Goal: Use online tool/utility: Utilize a website feature to perform a specific function

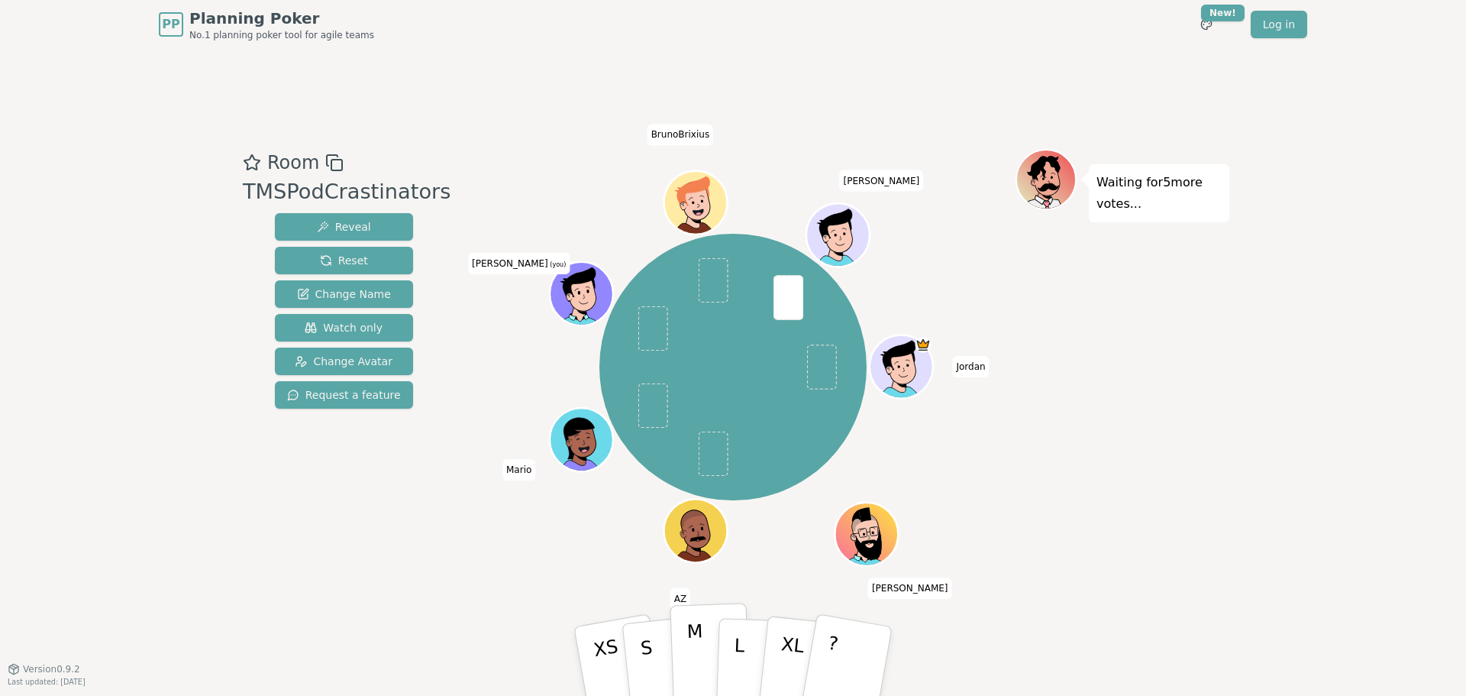
click at [703, 676] on p "M" at bounding box center [696, 661] width 18 height 83
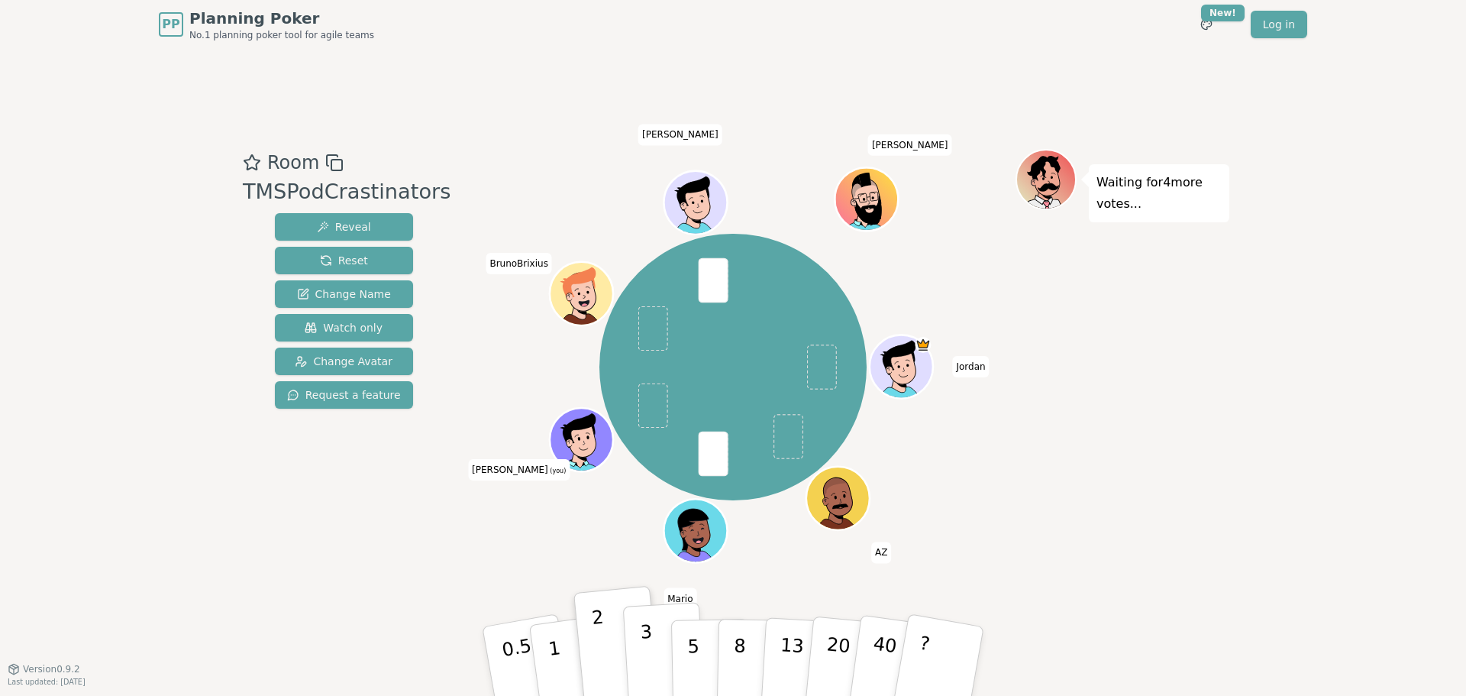
click at [659, 662] on button "3" at bounding box center [664, 661] width 83 height 119
click at [656, 651] on button "3" at bounding box center [664, 661] width 83 height 119
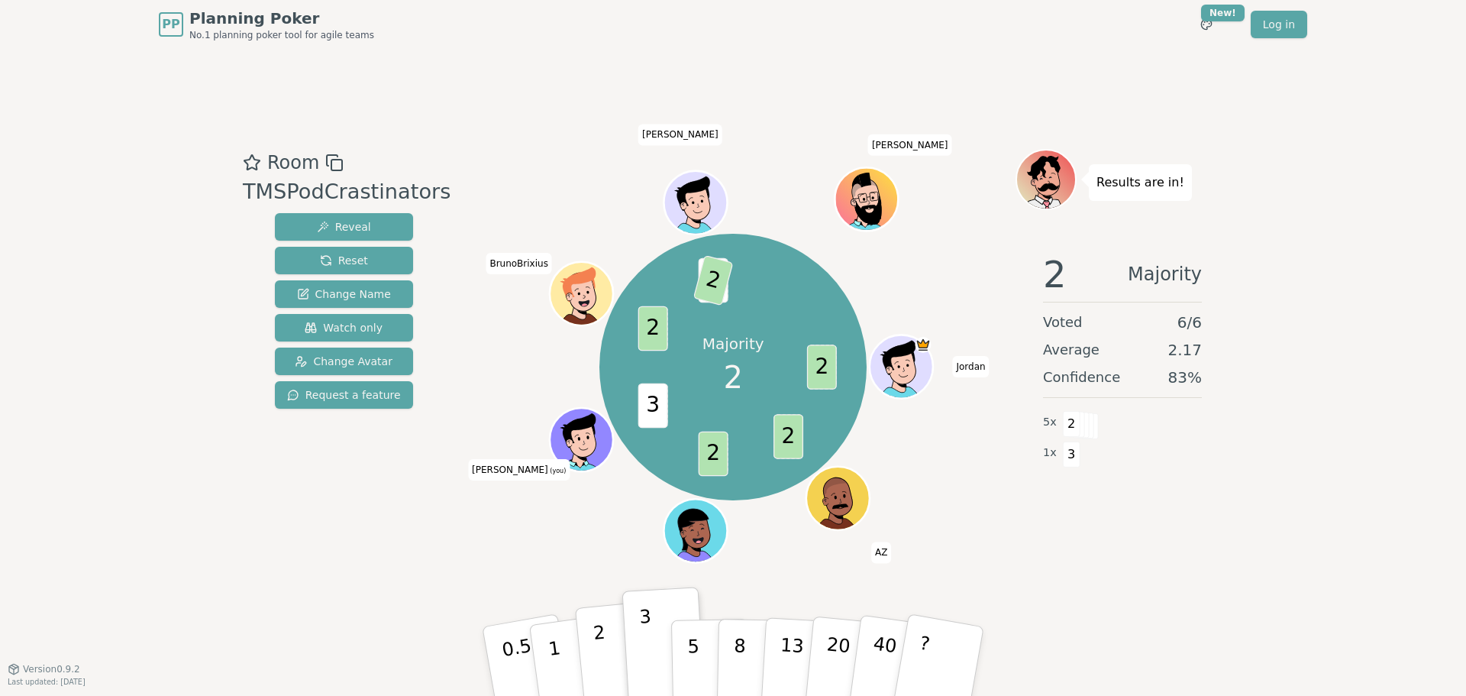
click at [613, 644] on button "2" at bounding box center [618, 661] width 87 height 121
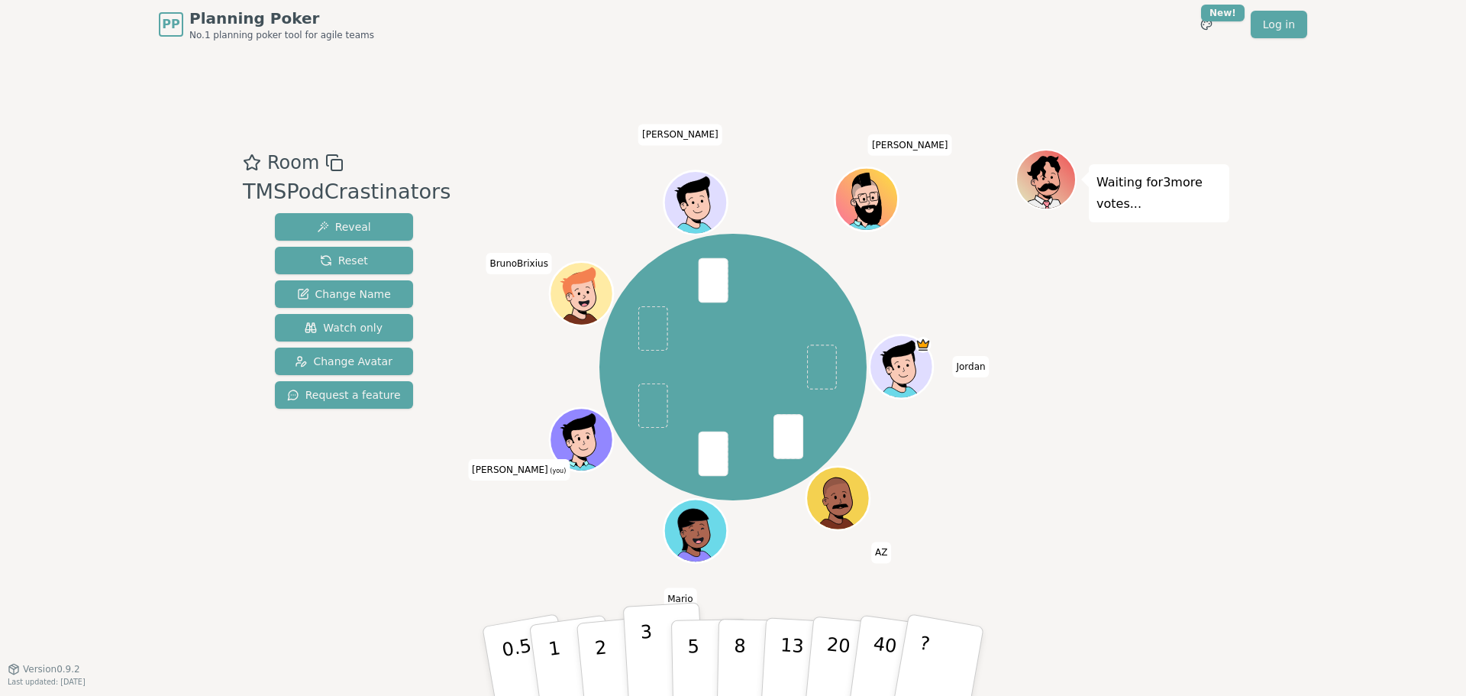
click at [635, 645] on button "3" at bounding box center [664, 661] width 83 height 119
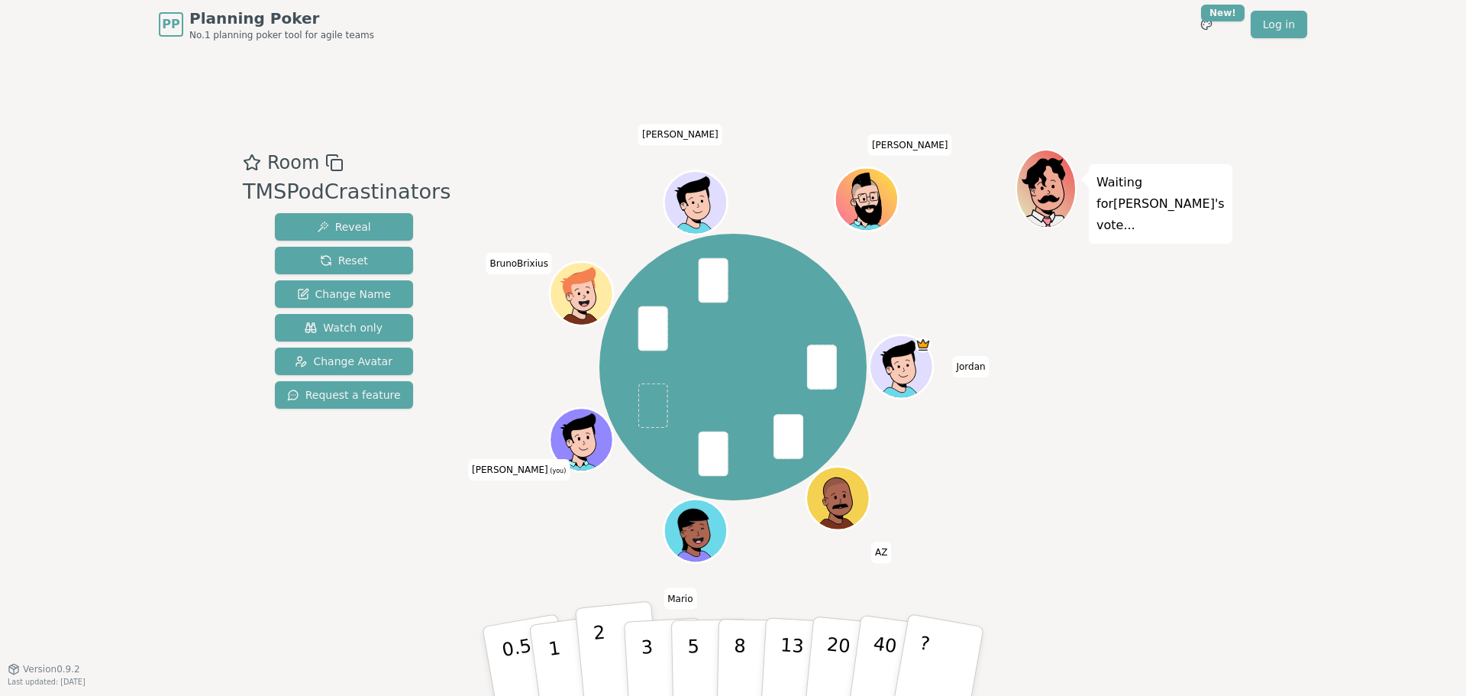
click at [622, 666] on button "2" at bounding box center [618, 661] width 87 height 121
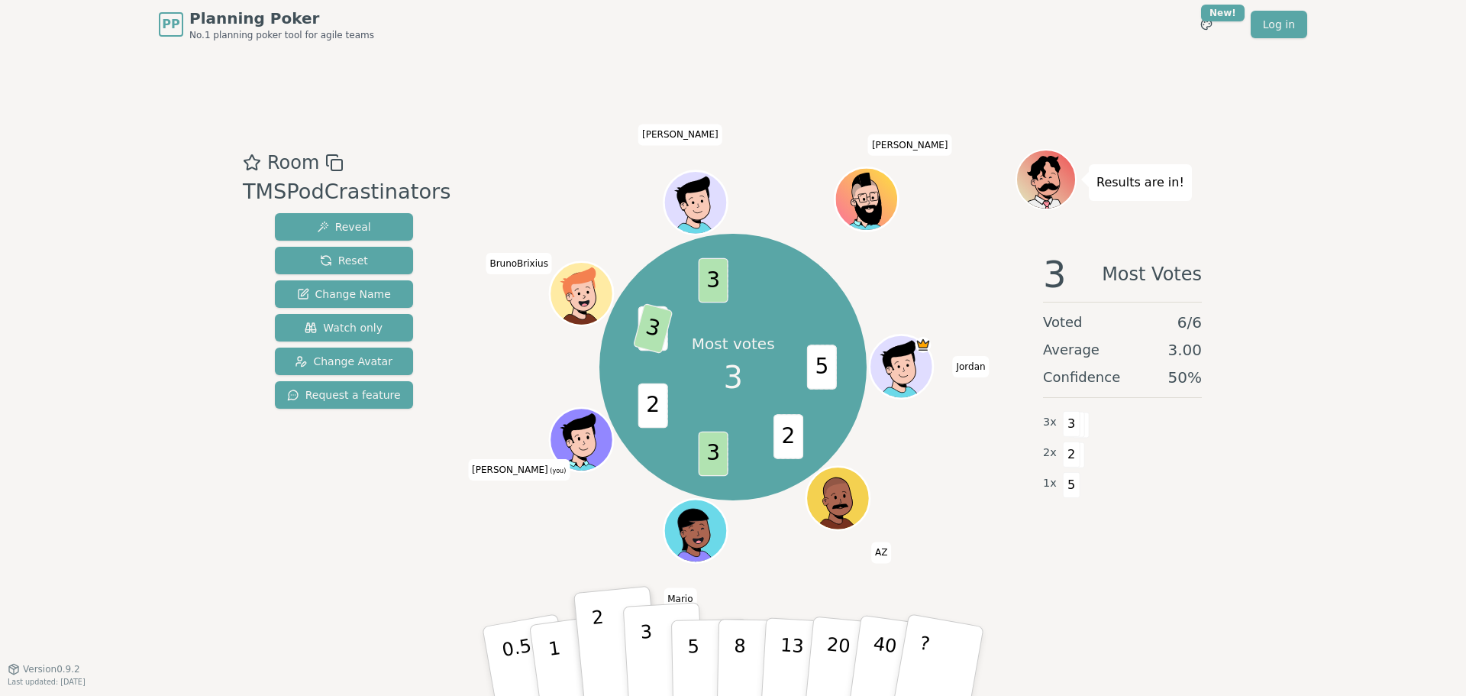
click at [638, 644] on button "3" at bounding box center [664, 661] width 83 height 119
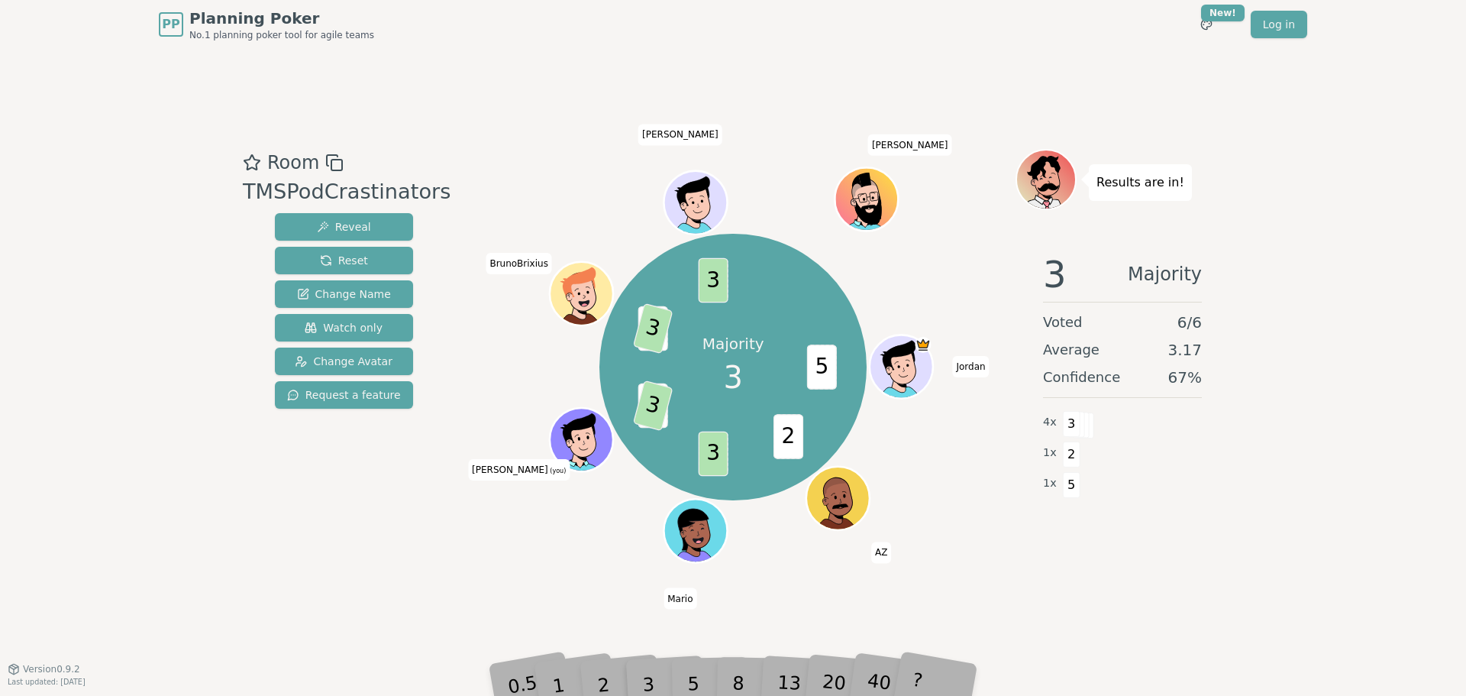
click at [365, 543] on div "Room TMSPodCrastinators Reveal Reset Change Name Watch only Change Avatar Reque…" at bounding box center [344, 359] width 214 height 420
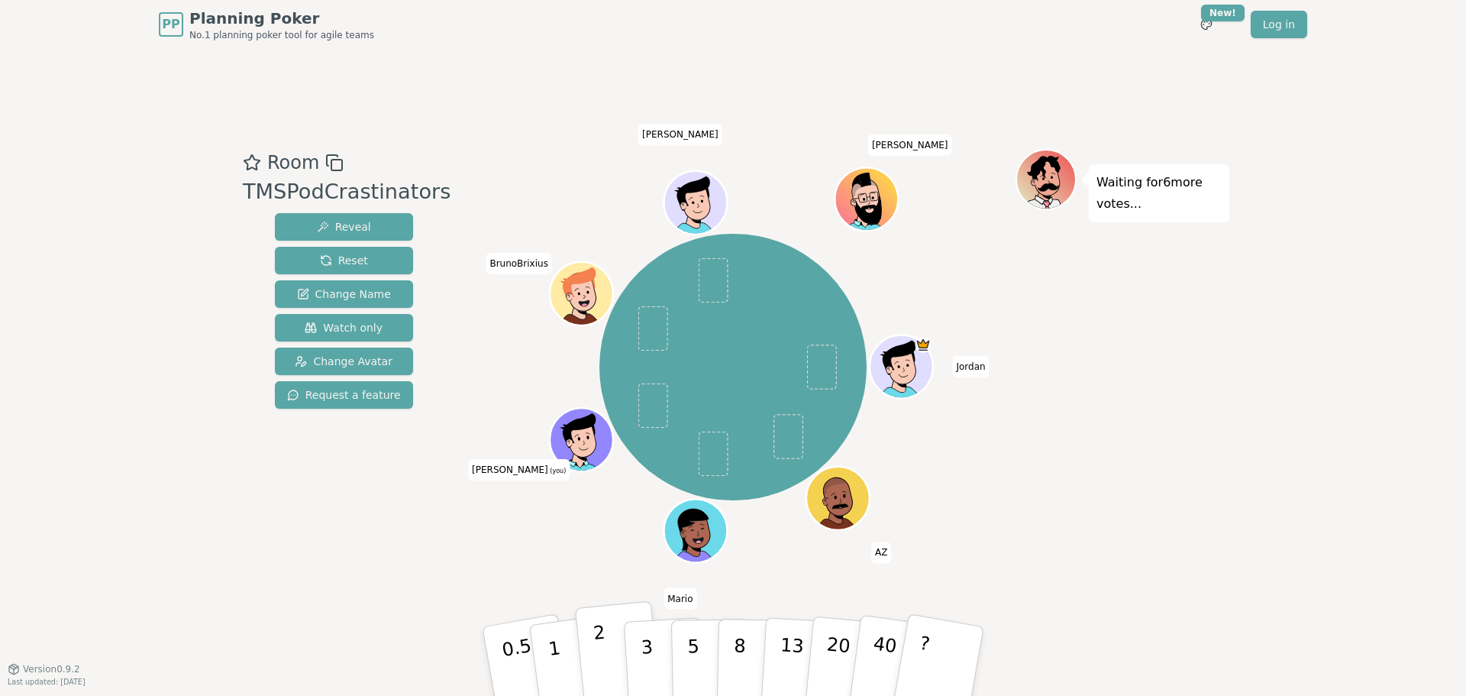
click at [607, 631] on button "2" at bounding box center [618, 661] width 87 height 121
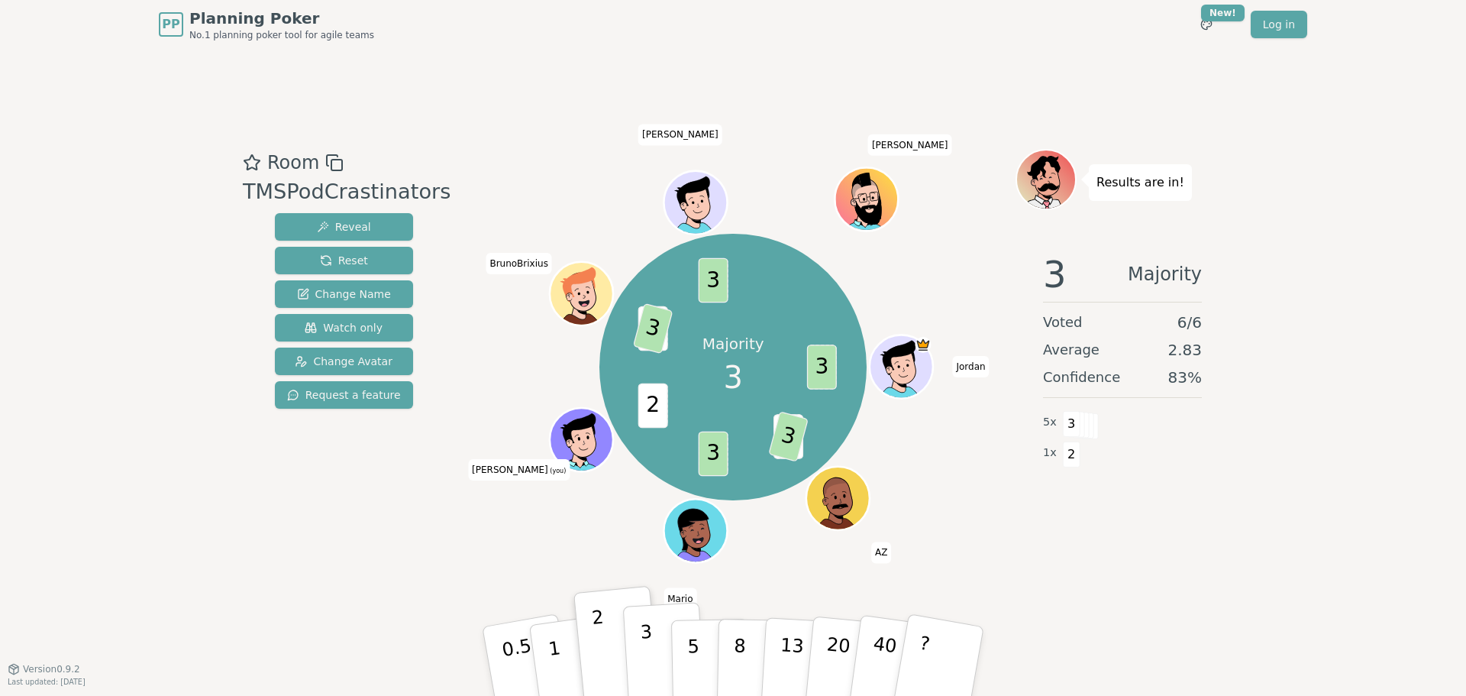
click at [648, 656] on p "3" at bounding box center [648, 662] width 17 height 83
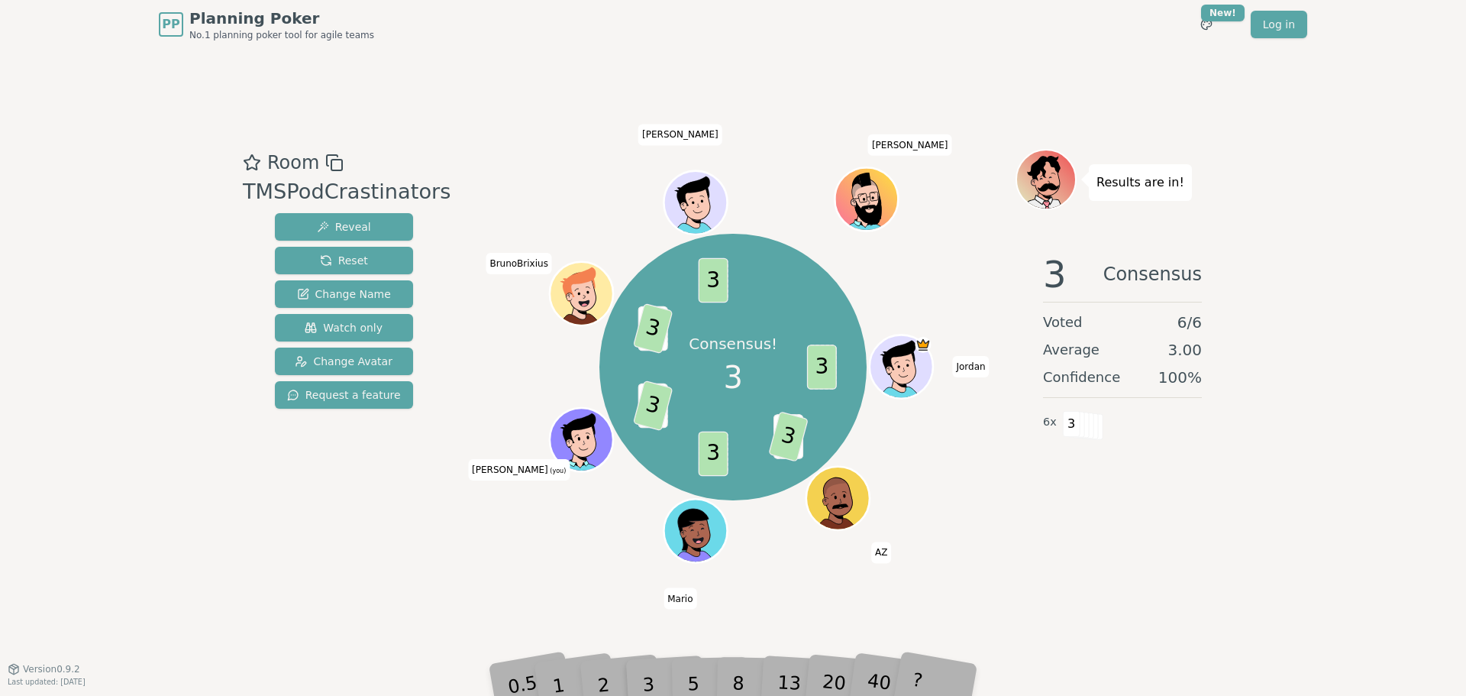
click at [1101, 523] on div "3 Consensus Voted 6 / 6 Average 3.00 Confidence 100 % 6 x 3" at bounding box center [1123, 394] width 214 height 306
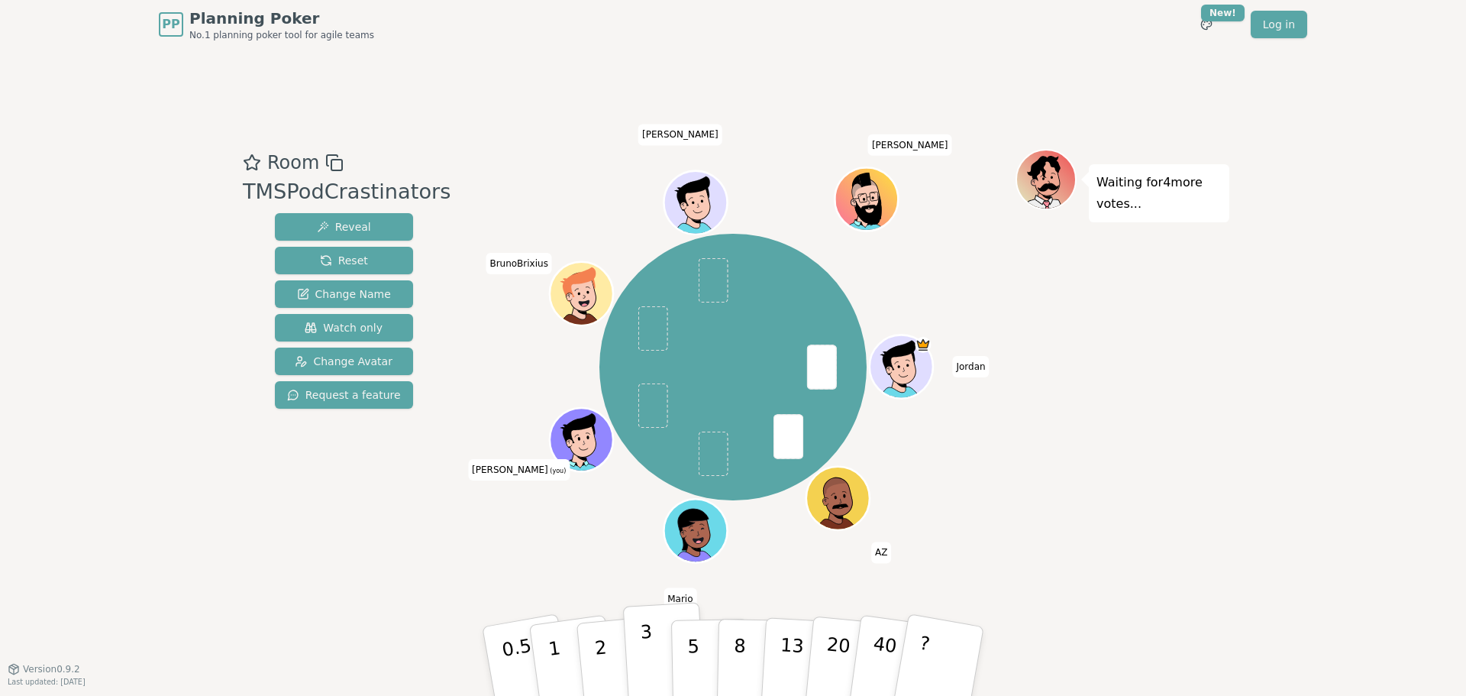
click at [659, 638] on button "3" at bounding box center [664, 661] width 83 height 119
click at [634, 635] on button "3" at bounding box center [664, 661] width 83 height 119
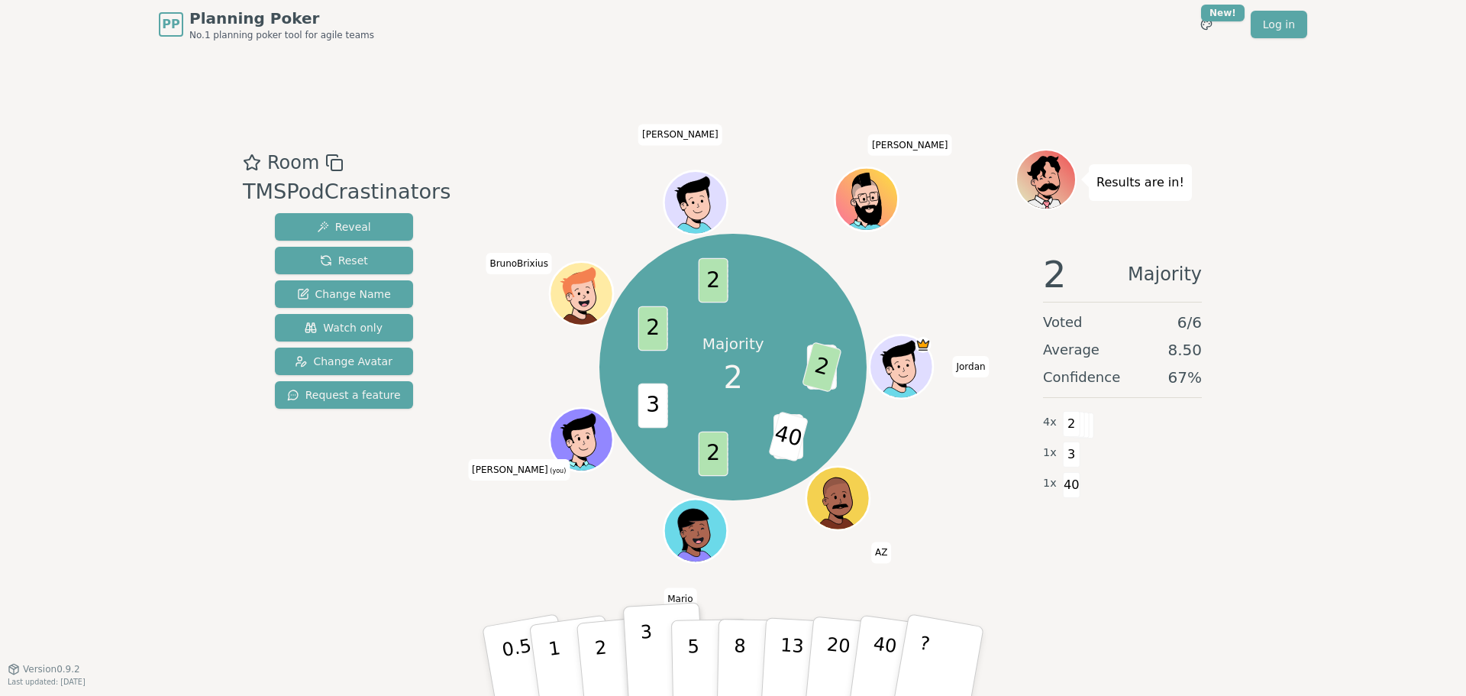
click at [632, 661] on button "3" at bounding box center [664, 661] width 83 height 119
click at [621, 661] on button "2" at bounding box center [618, 661] width 87 height 121
